Goal: Task Accomplishment & Management: Manage account settings

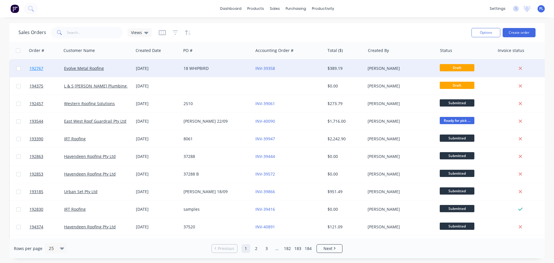
click at [40, 68] on span "192767" at bounding box center [36, 68] width 14 height 6
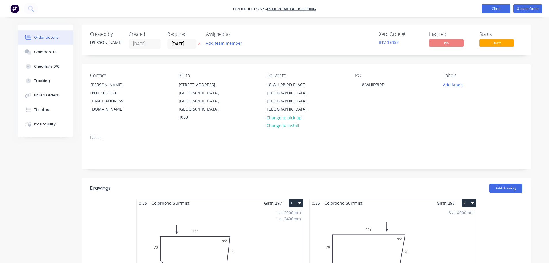
click at [506, 6] on button "Close" at bounding box center [496, 8] width 29 height 9
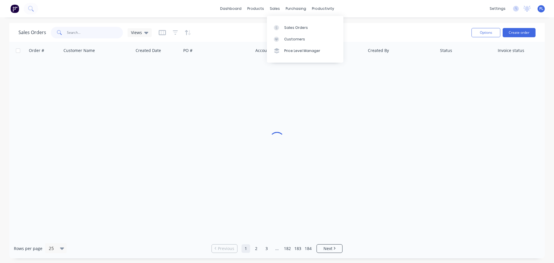
click at [82, 33] on input "text" at bounding box center [95, 33] width 56 height 12
type input "194107"
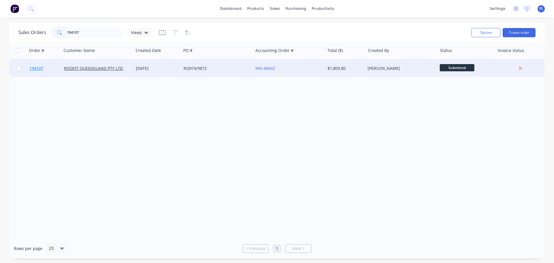
click at [40, 70] on span "194107" at bounding box center [36, 68] width 14 height 6
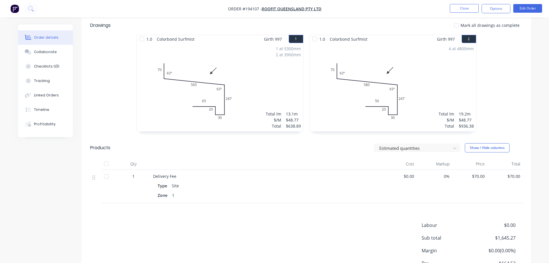
scroll to position [101, 0]
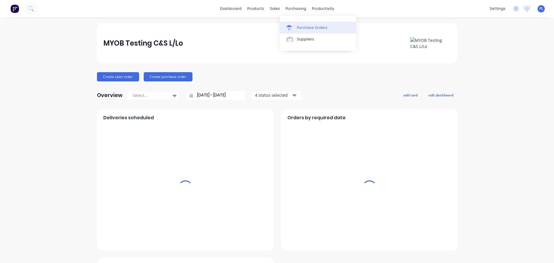
click at [302, 29] on div "Purchase Orders" at bounding box center [312, 27] width 31 height 5
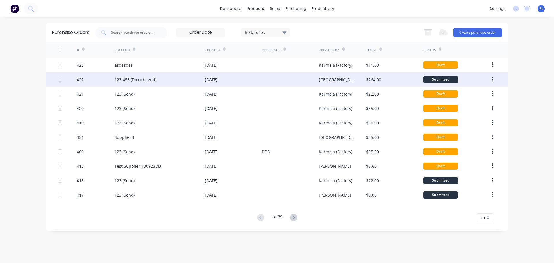
click at [395, 79] on div "$264.00" at bounding box center [394, 79] width 57 height 14
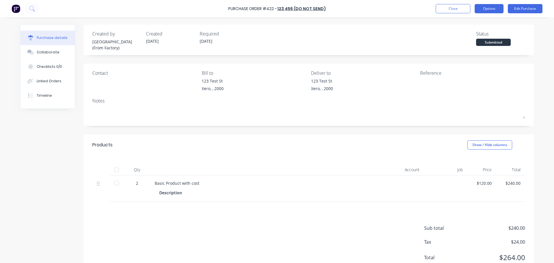
click at [497, 10] on button "Options" at bounding box center [488, 8] width 29 height 9
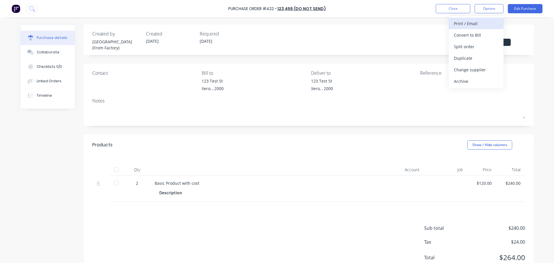
click at [483, 25] on div "Print / Email" at bounding box center [476, 23] width 44 height 8
click at [467, 38] on div "With pricing" at bounding box center [476, 35] width 44 height 8
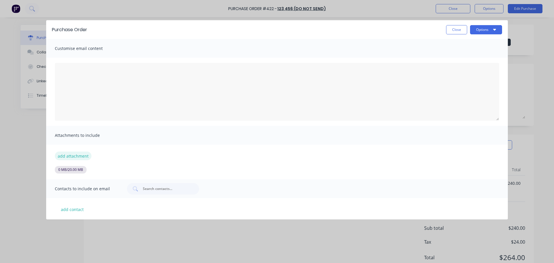
click at [87, 155] on button "add attachment" at bounding box center [73, 155] width 37 height 9
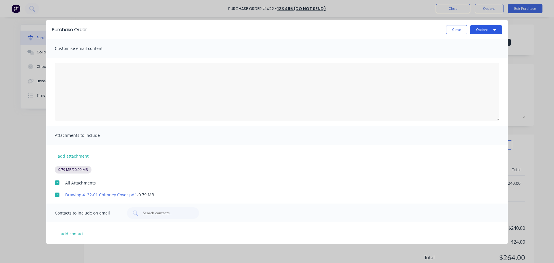
click at [486, 30] on button "Options" at bounding box center [486, 29] width 32 height 9
click at [483, 45] on div "Preview" at bounding box center [474, 44] width 44 height 8
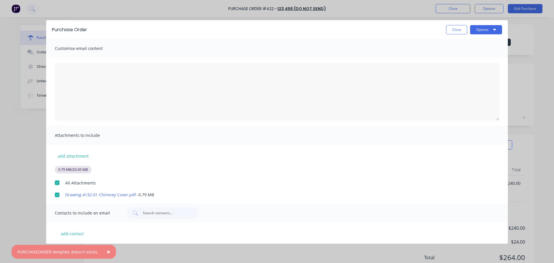
click at [104, 255] on button "×" at bounding box center [108, 252] width 15 height 14
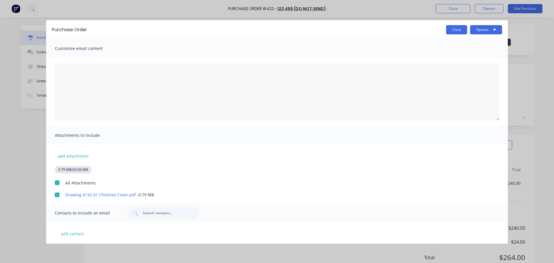
click at [453, 31] on button "Close" at bounding box center [456, 29] width 21 height 9
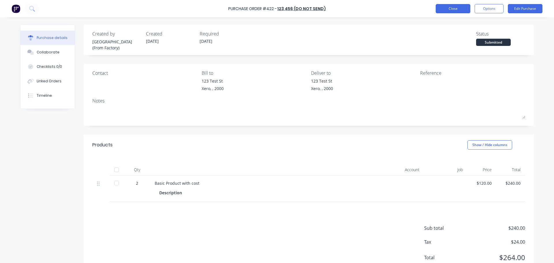
click at [453, 10] on button "Close" at bounding box center [453, 8] width 35 height 9
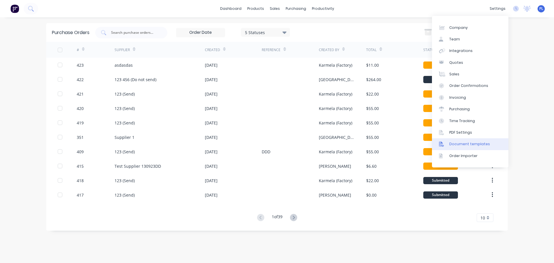
click at [454, 143] on div "Document templates" at bounding box center [469, 143] width 41 height 5
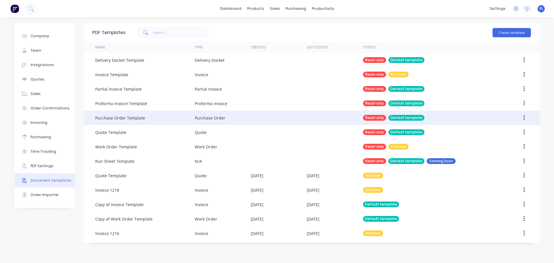
click at [128, 123] on div "Purchase Order Template" at bounding box center [145, 117] width 100 height 14
click at [523, 118] on icon "button" at bounding box center [523, 118] width 1 height 6
click at [486, 130] on div "Duplicate" at bounding box center [503, 133] width 44 height 8
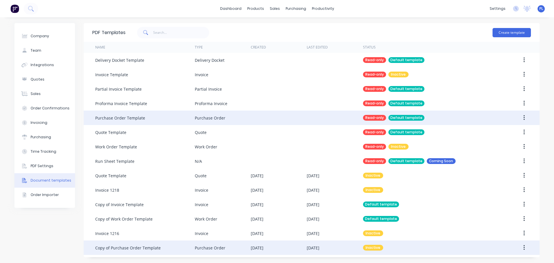
click at [160, 245] on div "Copy of Purchase Order Template" at bounding box center [145, 247] width 100 height 14
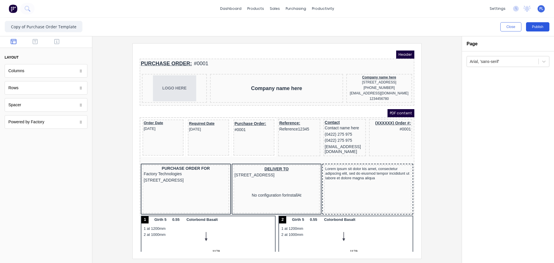
click at [532, 25] on button "Publish" at bounding box center [537, 26] width 23 height 9
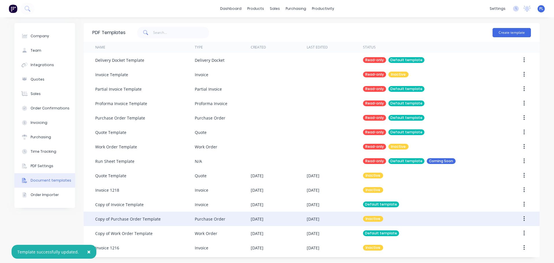
click at [525, 217] on button "button" at bounding box center [524, 218] width 14 height 10
click at [492, 248] on div "Make default" at bounding box center [503, 245] width 44 height 8
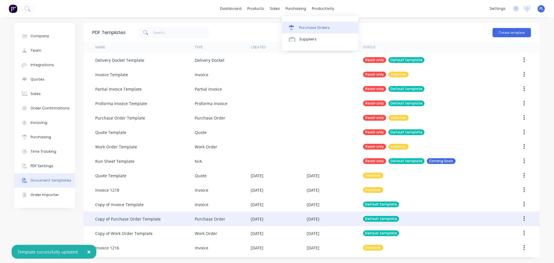
click at [299, 31] on link "Purchase Orders" at bounding box center [320, 28] width 76 height 12
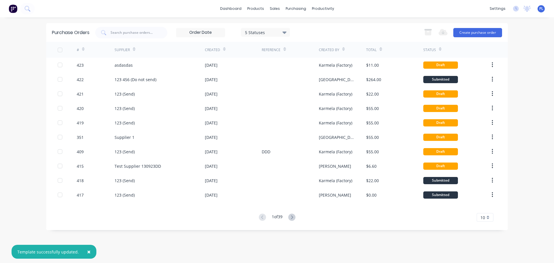
drag, startPoint x: 87, startPoint y: 250, endPoint x: 85, endPoint y: 247, distance: 3.9
click at [87, 249] on span "×" at bounding box center [88, 251] width 3 height 8
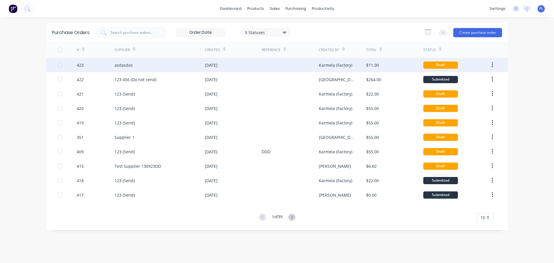
click at [307, 66] on div at bounding box center [290, 65] width 57 height 14
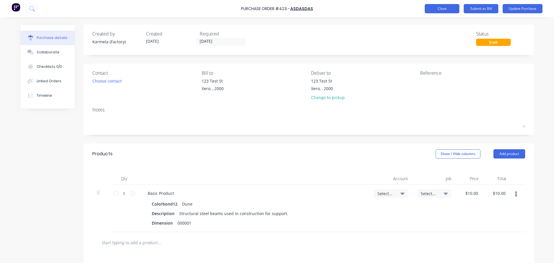
click at [447, 4] on button "Close" at bounding box center [442, 8] width 35 height 9
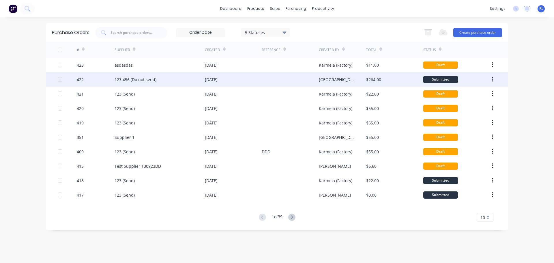
click at [388, 78] on div "$264.00" at bounding box center [394, 79] width 57 height 14
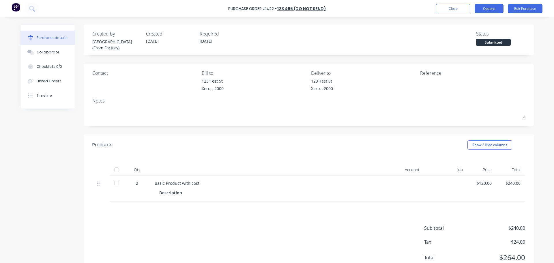
click at [497, 9] on button "Options" at bounding box center [488, 8] width 29 height 9
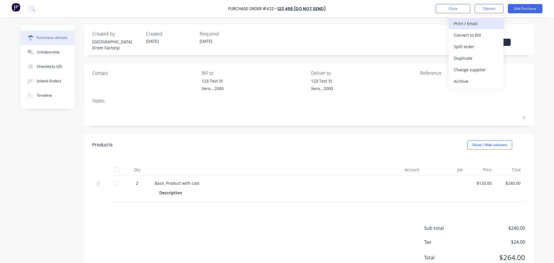
click at [465, 25] on div "Print / Email" at bounding box center [476, 23] width 44 height 8
click at [461, 36] on div "With pricing" at bounding box center [476, 35] width 44 height 8
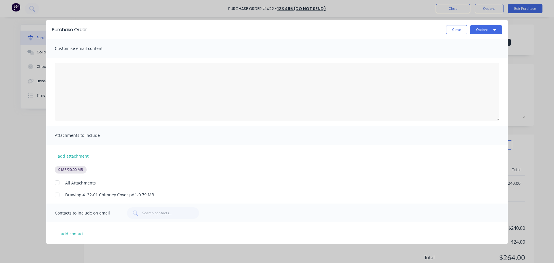
drag, startPoint x: 52, startPoint y: 196, endPoint x: 57, endPoint y: 195, distance: 4.9
click at [52, 196] on div at bounding box center [57, 195] width 12 height 12
click at [471, 33] on button "Options" at bounding box center [486, 29] width 32 height 9
click at [473, 53] on div "Print" at bounding box center [474, 56] width 44 height 8
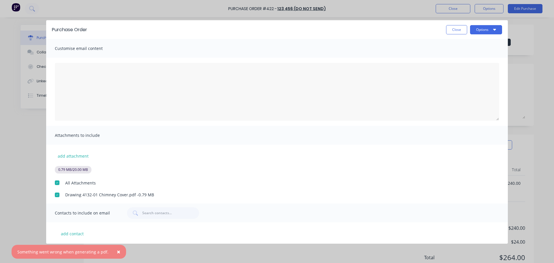
click at [118, 250] on button "×" at bounding box center [118, 252] width 15 height 14
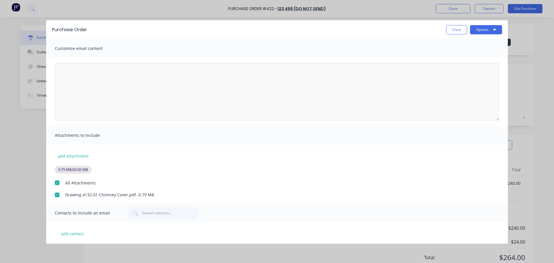
drag, startPoint x: 456, startPoint y: 55, endPoint x: 406, endPoint y: 96, distance: 65.1
click at [364, 197] on div "Customise email content Attachments to include add attachment 0.79 MB / 20.00 M…" at bounding box center [277, 141] width 462 height 205
click at [62, 187] on div at bounding box center [57, 183] width 12 height 12
click at [492, 28] on button "Options" at bounding box center [486, 29] width 32 height 9
click at [467, 55] on div "Print" at bounding box center [474, 56] width 44 height 8
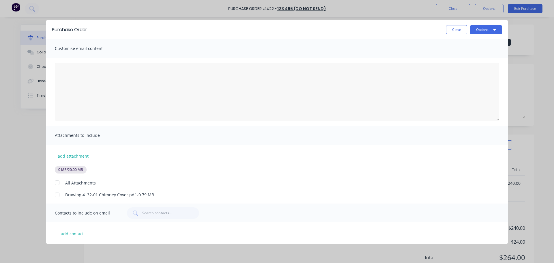
click at [459, 28] on button "Close" at bounding box center [456, 29] width 21 height 9
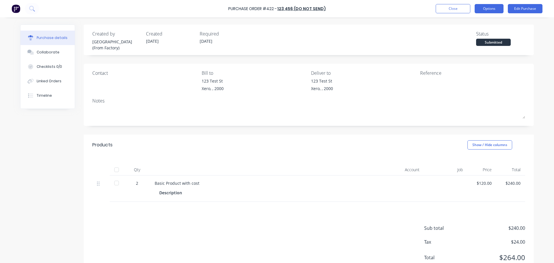
click at [496, 8] on button "Options" at bounding box center [488, 8] width 29 height 9
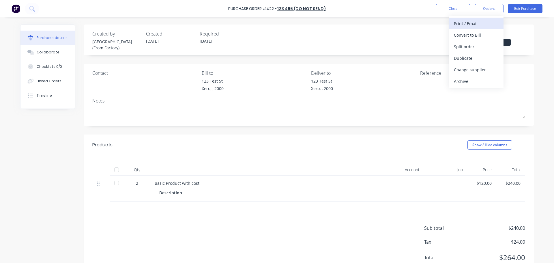
click at [467, 26] on div "Print / Email" at bounding box center [476, 23] width 44 height 8
click at [473, 36] on div "With pricing" at bounding box center [476, 35] width 44 height 8
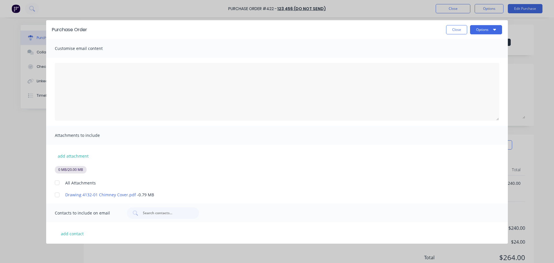
click at [59, 195] on div at bounding box center [57, 195] width 12 height 12
drag, startPoint x: 499, startPoint y: 28, endPoint x: 494, endPoint y: 31, distance: 6.6
click at [497, 30] on button "Options" at bounding box center [486, 29] width 32 height 9
click at [470, 54] on div "Print" at bounding box center [474, 56] width 44 height 8
click at [466, 25] on div "Close Options" at bounding box center [474, 29] width 56 height 9
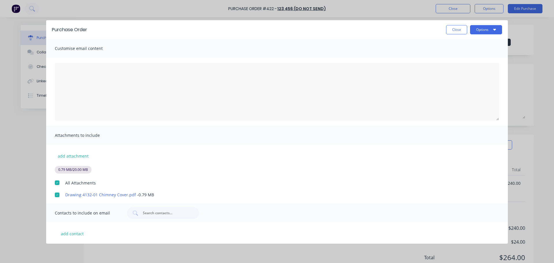
click at [461, 28] on button "Close" at bounding box center [456, 29] width 21 height 9
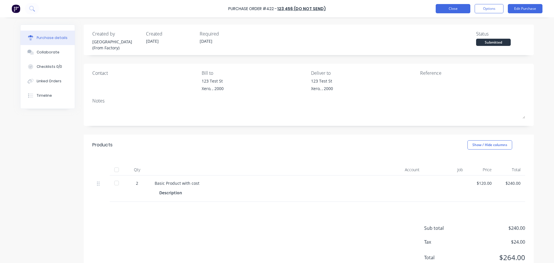
click at [444, 10] on button "Close" at bounding box center [453, 8] width 35 height 9
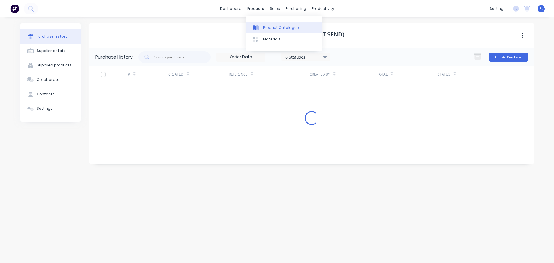
click at [274, 22] on link "Product Catalogue" at bounding box center [284, 28] width 76 height 12
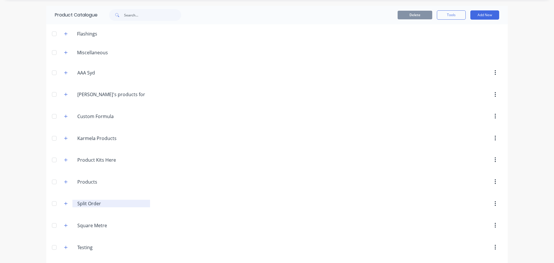
scroll to position [40, 0]
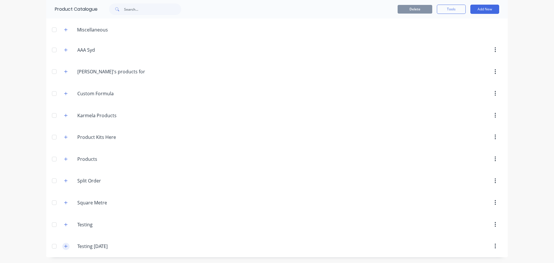
drag, startPoint x: 64, startPoint y: 241, endPoint x: 65, endPoint y: 244, distance: 2.9
click at [65, 243] on div "Testing.July.16 Testing July 16" at bounding box center [104, 246] width 91 height 10
click at [65, 244] on button "button" at bounding box center [65, 246] width 7 height 7
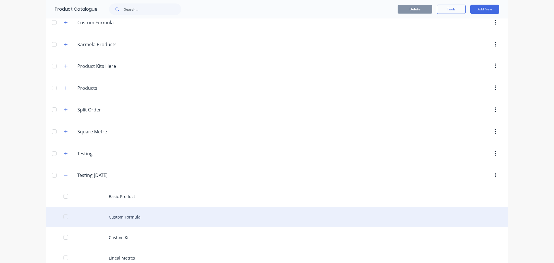
scroll to position [163, 0]
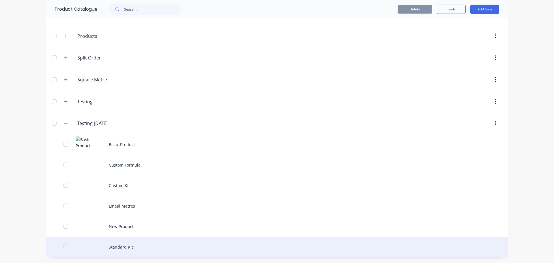
click at [120, 240] on div "Standard Kit" at bounding box center [277, 247] width 462 height 20
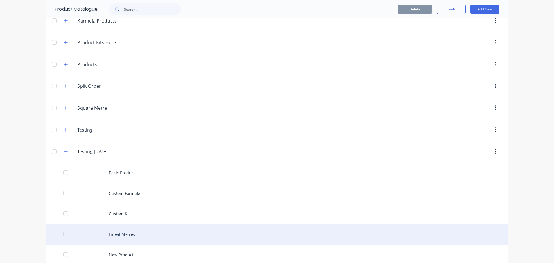
scroll to position [163, 0]
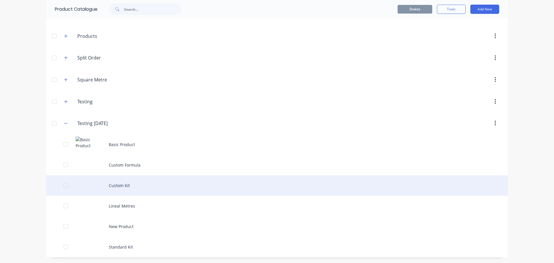
click at [127, 183] on div "Custom Kit" at bounding box center [277, 185] width 462 height 20
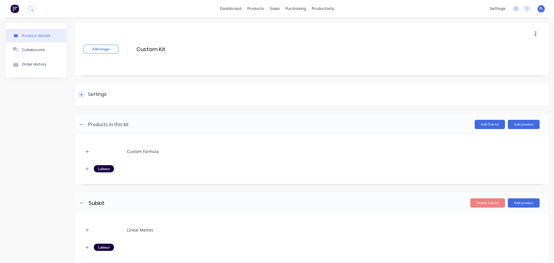
click at [89, 100] on div "Settings" at bounding box center [311, 95] width 473 height 22
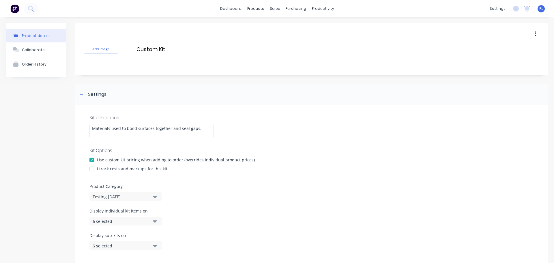
click at [122, 170] on div "I track costs and markups for this kit" at bounding box center [132, 169] width 70 height 6
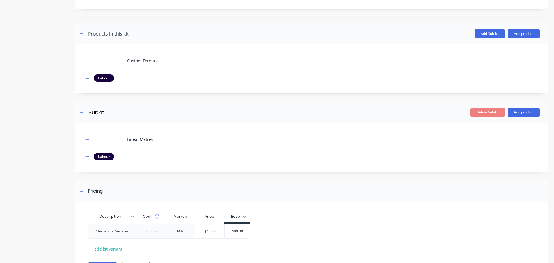
scroll to position [288, 0]
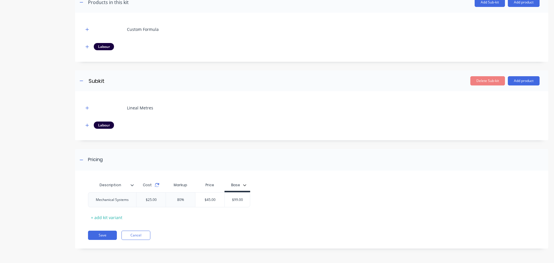
click at [157, 187] on icon at bounding box center [157, 185] width 5 height 5
click at [183, 201] on input "80%" at bounding box center [180, 199] width 29 height 5
type input "80%123"
click at [179, 215] on div "Description Cost Markup Price Base Mechanical Systems $25.00 80123% 80%123 $20,…" at bounding box center [309, 200] width 442 height 43
click at [187, 221] on div "Description Cost Markup Price Base Mechanical Systems $25.00 80123% 80%123 $20,…" at bounding box center [309, 200] width 442 height 43
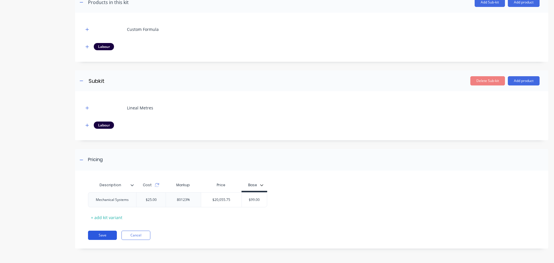
click at [103, 234] on button "Save" at bounding box center [102, 234] width 29 height 9
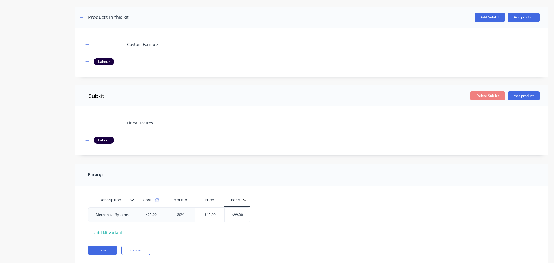
scroll to position [122, 0]
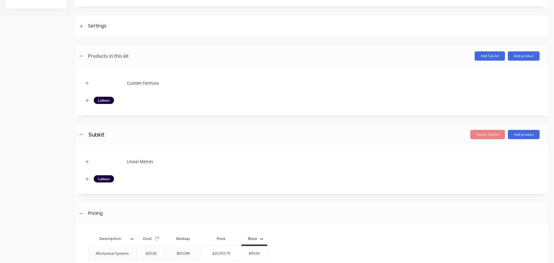
scroll to position [122, 0]
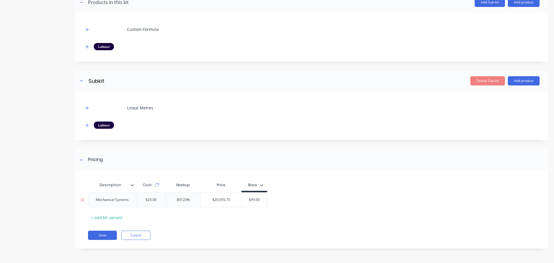
type input "80123%"
click at [181, 199] on input "80123%" at bounding box center [183, 199] width 35 height 5
click at [197, 232] on div "Save Cancel" at bounding box center [318, 234] width 460 height 9
